Goal: Task Accomplishment & Management: Use online tool/utility

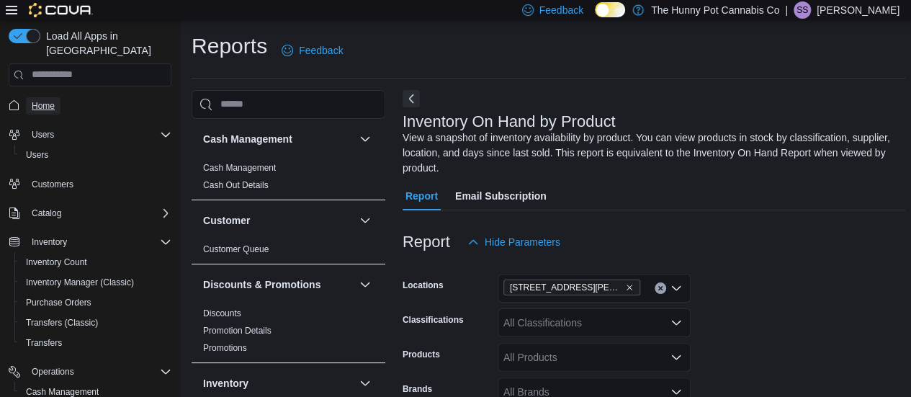
click at [43, 100] on span "Home" at bounding box center [43, 106] width 23 height 12
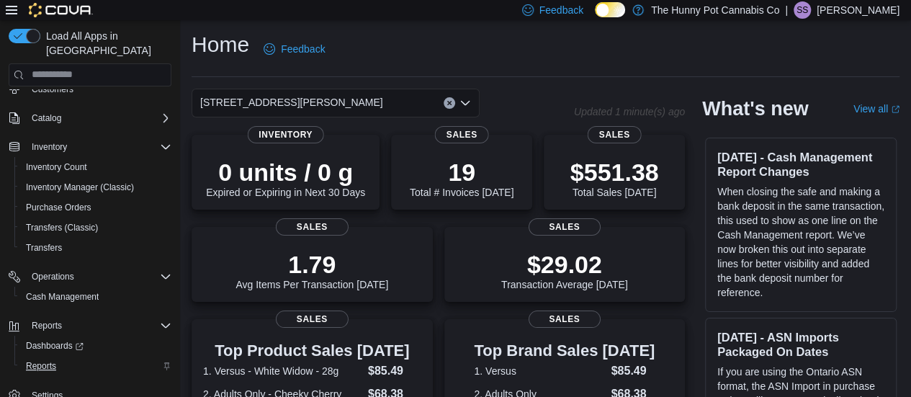
scroll to position [2, 0]
click at [44, 360] on span "Reports" at bounding box center [41, 366] width 30 height 12
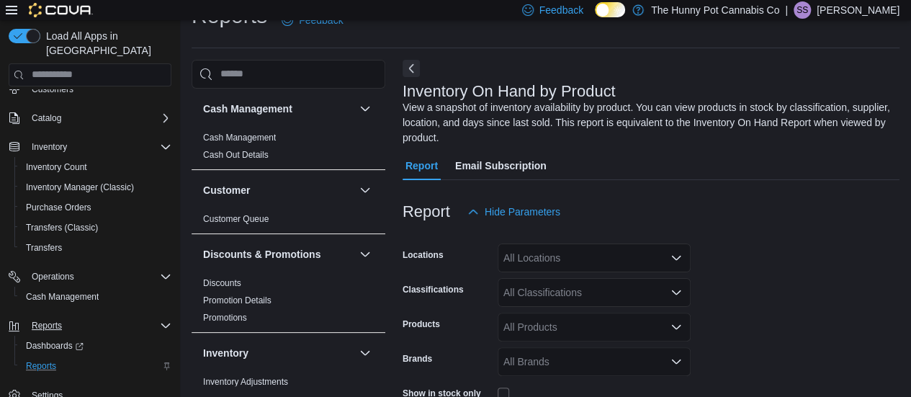
scroll to position [63, 0]
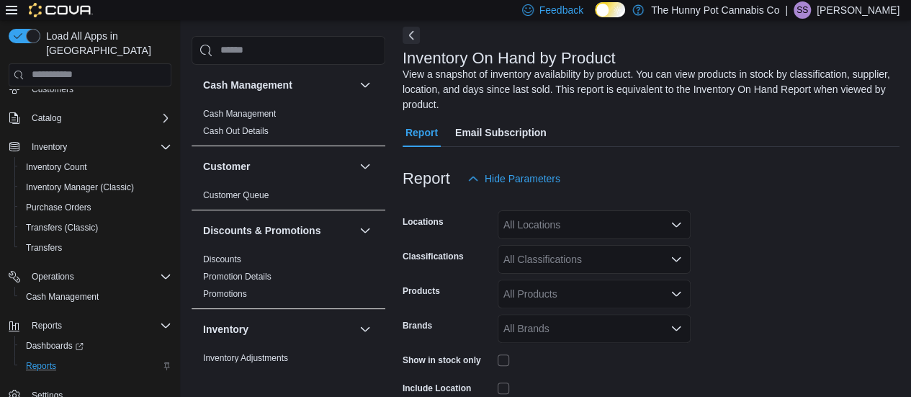
click at [549, 212] on div "All Locations" at bounding box center [594, 224] width 193 height 29
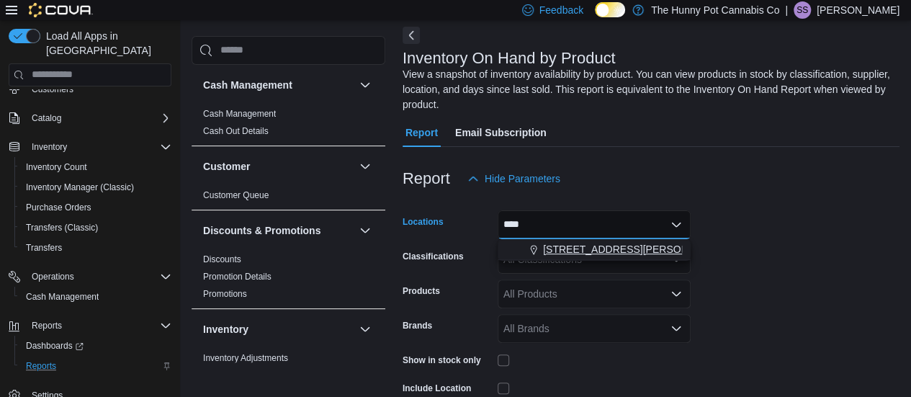
type input "****"
click at [618, 251] on span "[STREET_ADDRESS][PERSON_NAME]" at bounding box center [634, 249] width 183 height 14
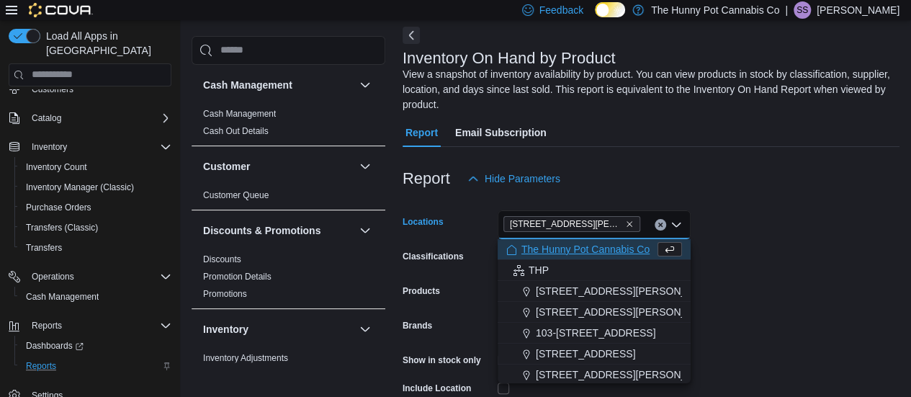
click at [618, 251] on span "The Hunny Pot Cannabis Co" at bounding box center [585, 249] width 128 height 14
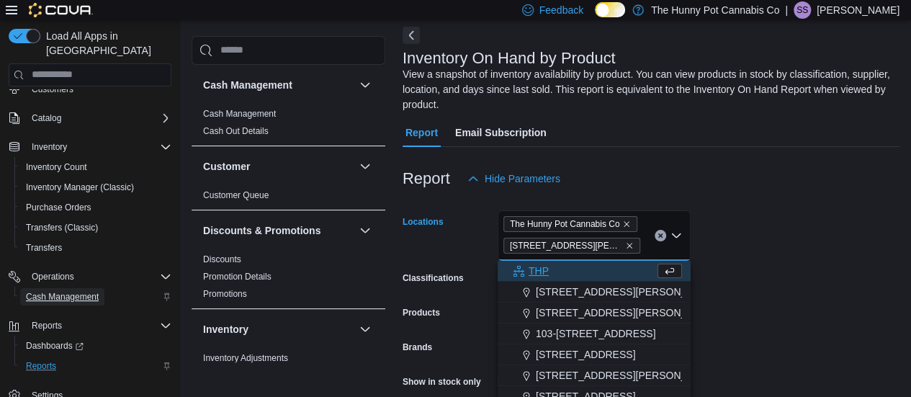
click at [61, 291] on span "Cash Management" at bounding box center [62, 297] width 73 height 12
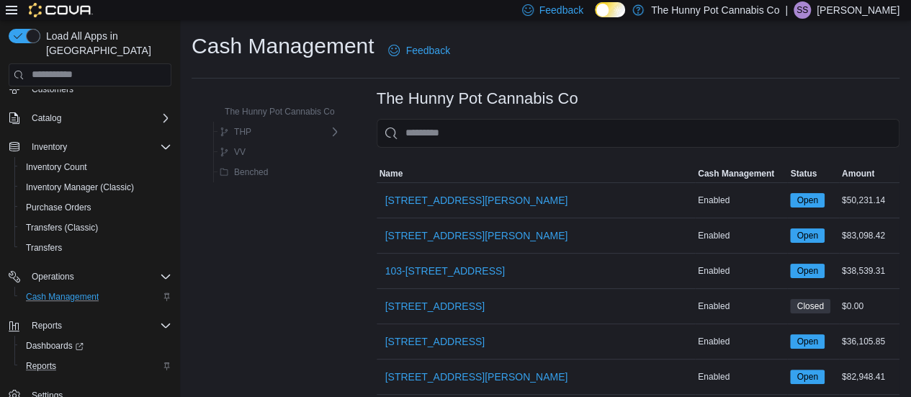
click at [451, 122] on input "This is a search bar. As you type, the results lower in the page will automatic…" at bounding box center [638, 133] width 523 height 29
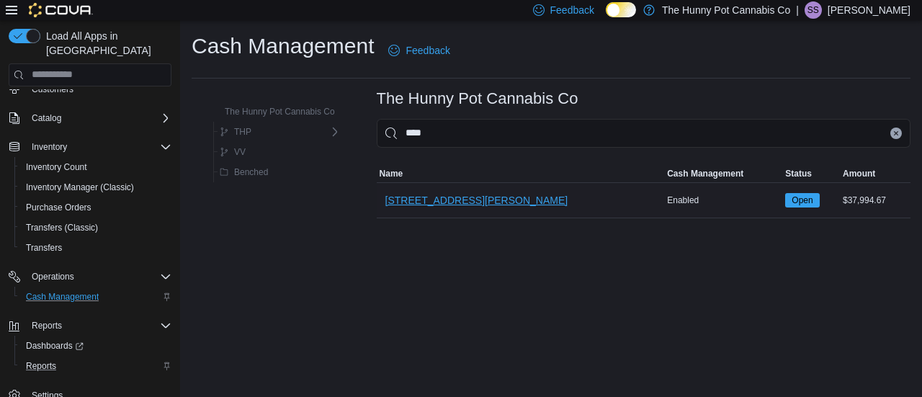
type input "****"
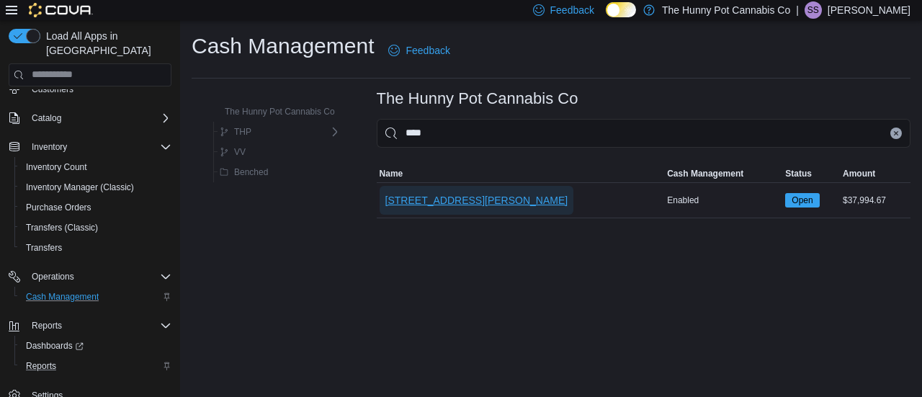
click at [446, 197] on span "[STREET_ADDRESS][PERSON_NAME]" at bounding box center [476, 200] width 183 height 14
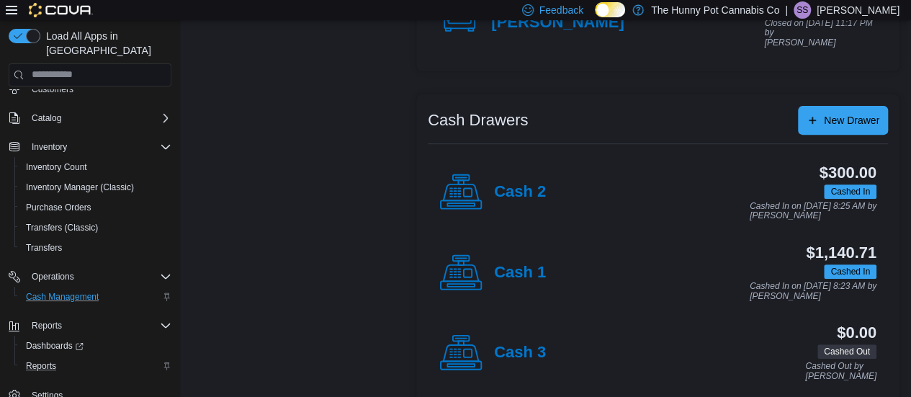
click at [469, 269] on rect at bounding box center [468, 273] width 8 height 8
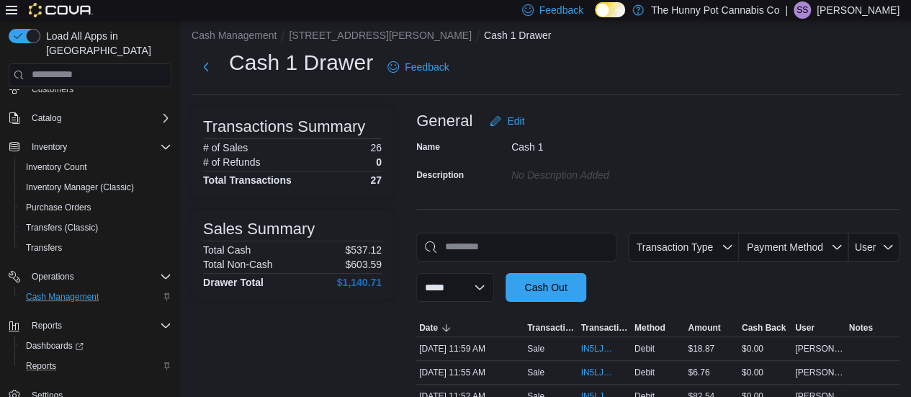
scroll to position [216, 0]
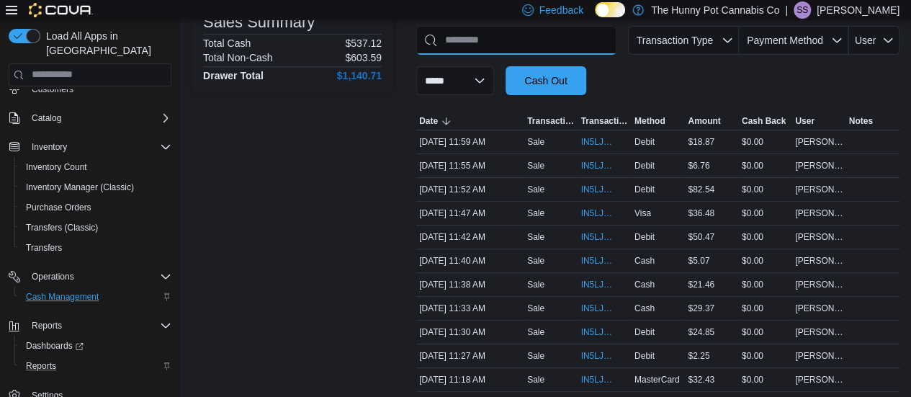
click at [508, 37] on input "This is a search bar. As you type, the results lower in the page will automatic…" at bounding box center [516, 40] width 200 height 29
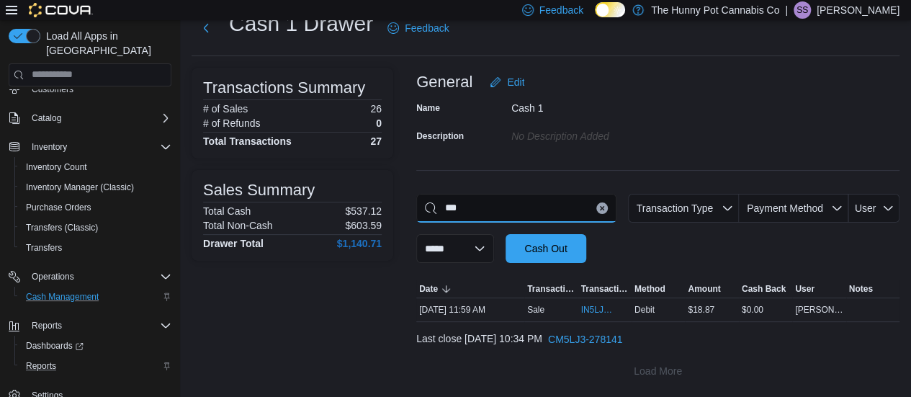
scroll to position [47, 0]
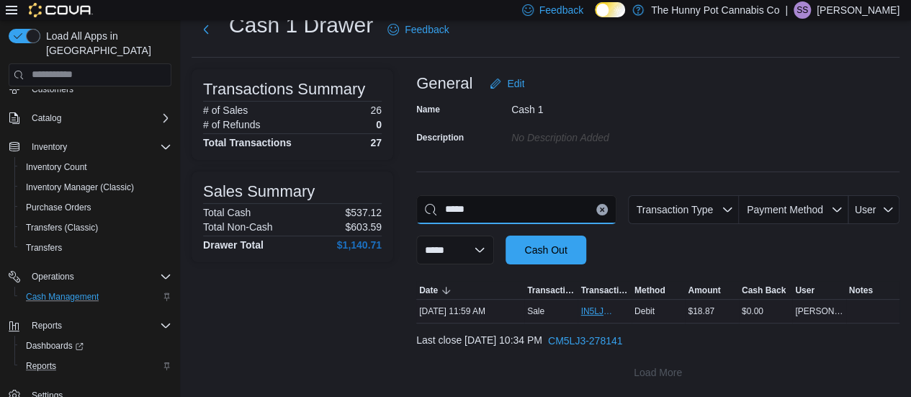
type input "*****"
click at [600, 307] on span "IN5LJ3-6147854" at bounding box center [596, 311] width 33 height 12
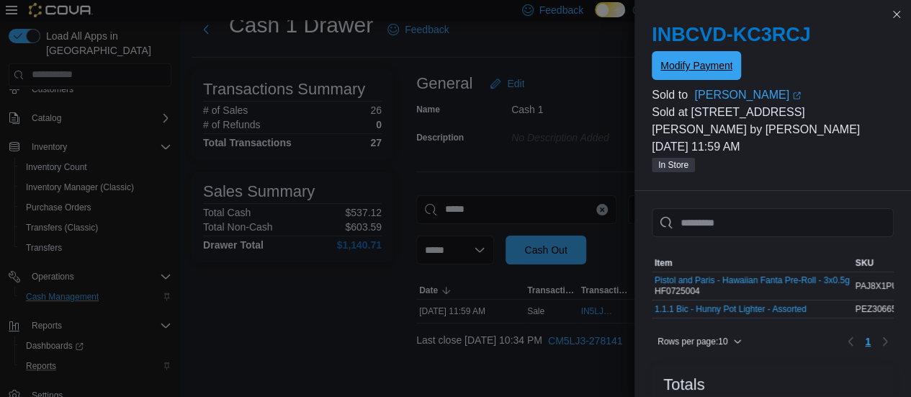
click at [707, 57] on span "Modify Payment" at bounding box center [696, 65] width 72 height 29
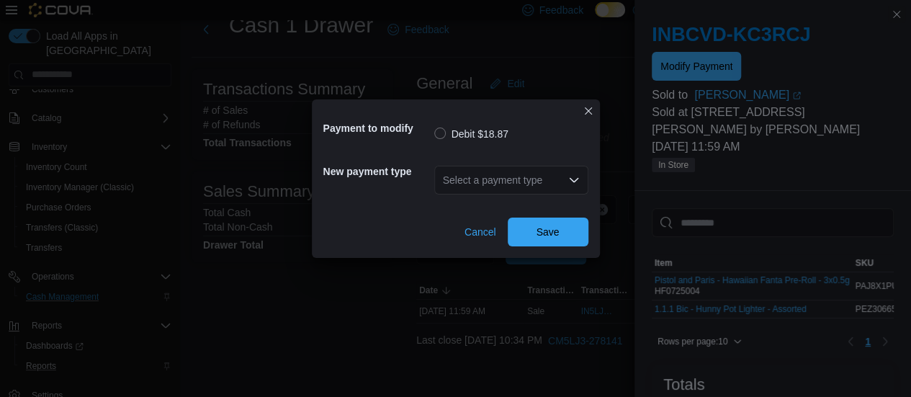
click at [542, 181] on div "Select a payment type" at bounding box center [511, 180] width 154 height 29
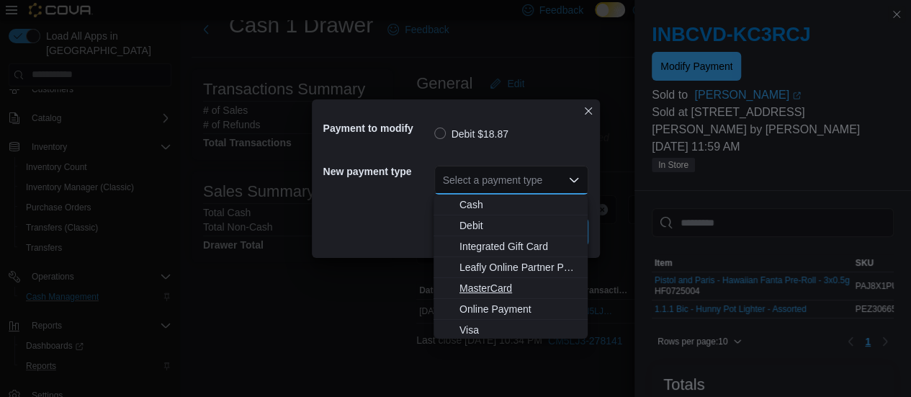
click at [496, 283] on span "MasterCard" at bounding box center [519, 288] width 120 height 14
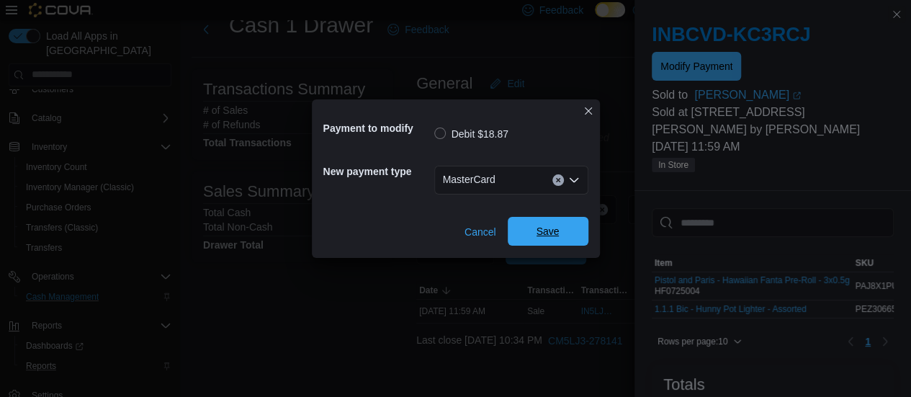
click at [557, 231] on span "Save" at bounding box center [547, 231] width 23 height 14
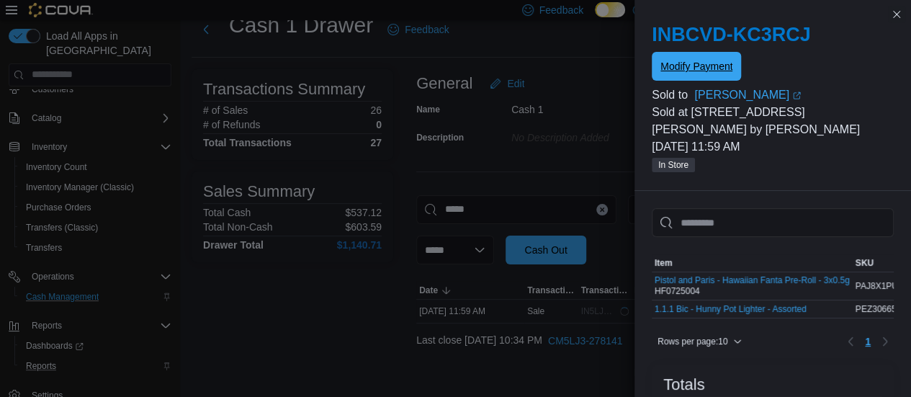
scroll to position [0, 0]
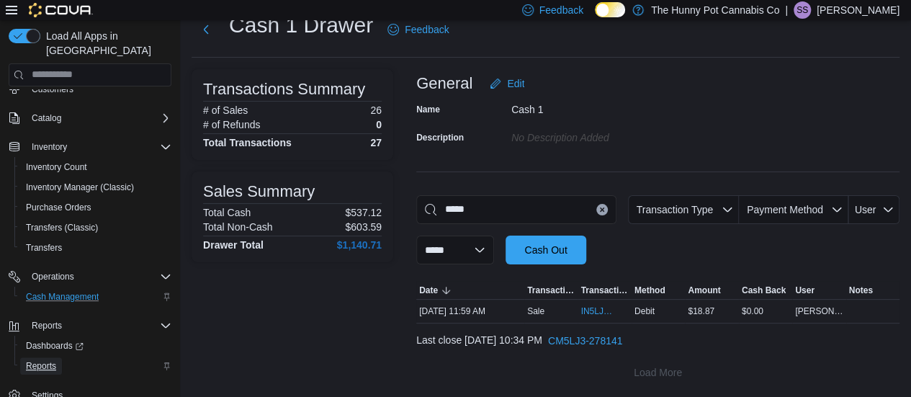
click at [33, 360] on span "Reports" at bounding box center [41, 366] width 30 height 12
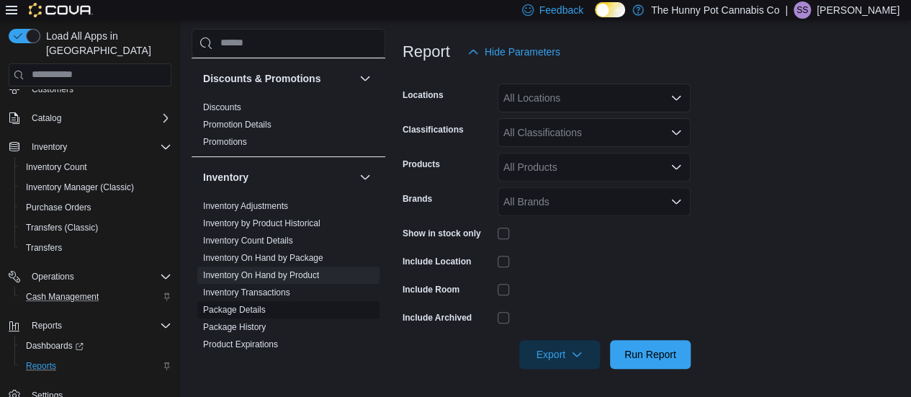
scroll to position [145, 0]
click at [261, 271] on link "Inventory On Hand by Product" at bounding box center [261, 274] width 116 height 10
click at [549, 102] on div "All Locations" at bounding box center [594, 98] width 193 height 29
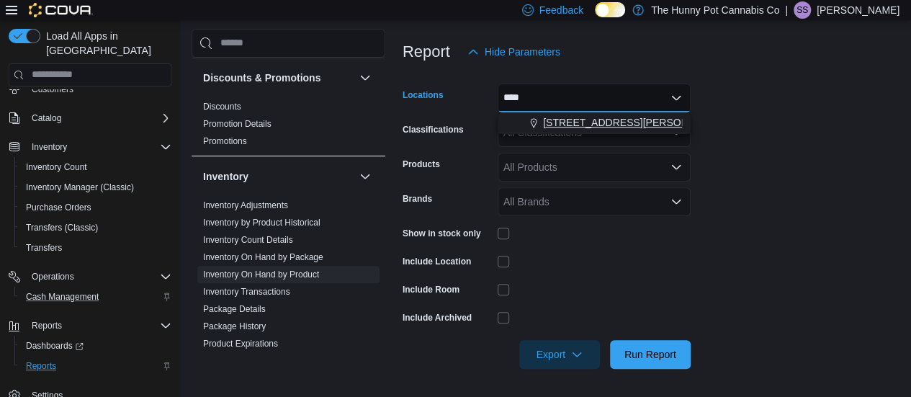
type input "****"
click at [593, 120] on span "[STREET_ADDRESS][PERSON_NAME]" at bounding box center [634, 122] width 183 height 14
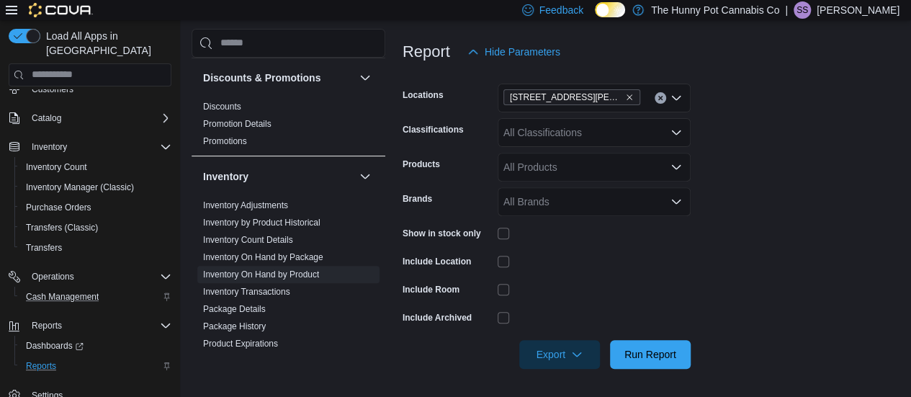
click at [752, 297] on form "Locations [STREET_ADDRESS][PERSON_NAME] Classifications All Classifications Pro…" at bounding box center [650, 217] width 497 height 302
click at [635, 358] on span "Run Report" at bounding box center [650, 353] width 52 height 14
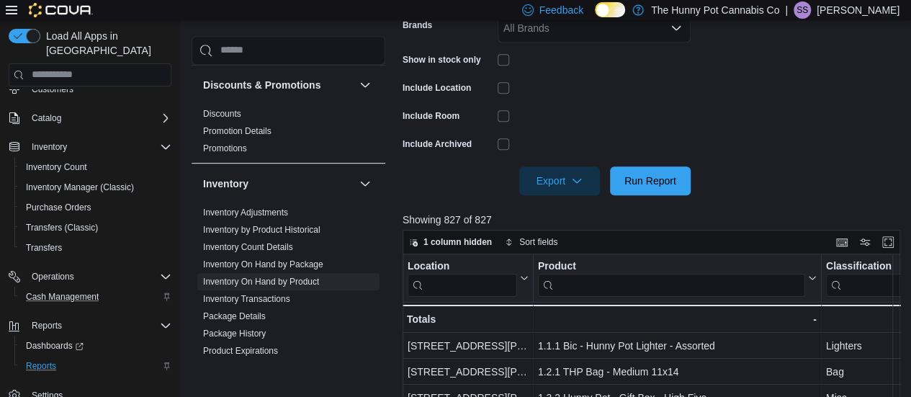
scroll to position [382, 0]
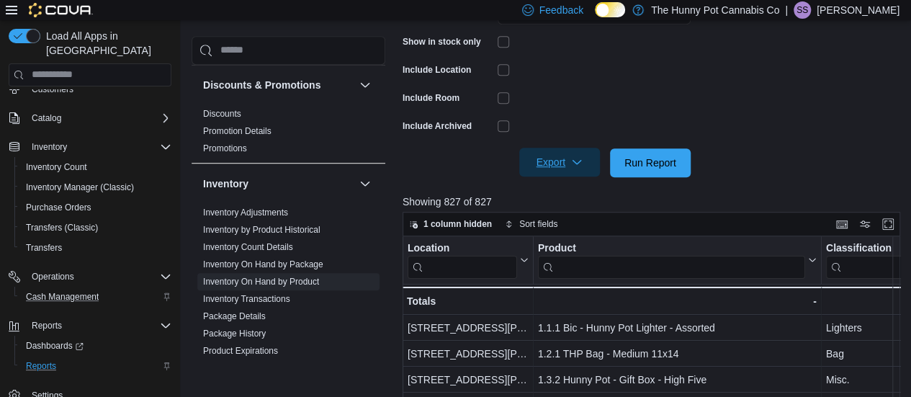
click at [550, 158] on span "Export" at bounding box center [559, 162] width 63 height 29
click at [546, 192] on span "Export to Excel" at bounding box center [561, 192] width 65 height 12
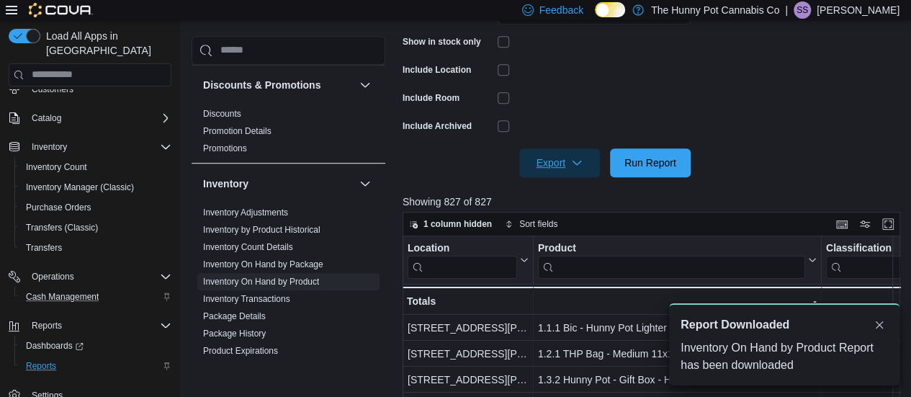
scroll to position [0, 0]
